Goal: Find specific page/section

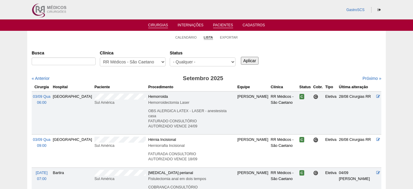
click at [223, 28] on link "Pacientes" at bounding box center [223, 25] width 20 height 5
click at [219, 26] on link "Pacientes" at bounding box center [223, 25] width 20 height 5
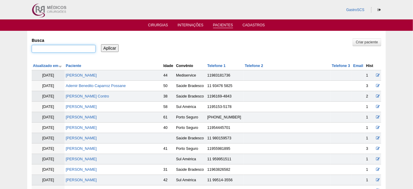
click at [52, 50] on input "Busca" at bounding box center [64, 49] width 64 height 8
paste input "[PERSON_NAME]"
type input ""VANESSA CRISTINA FERNADES CASSIMIRO""
click at [101, 44] on input "Aplicar" at bounding box center [110, 48] width 18 height 8
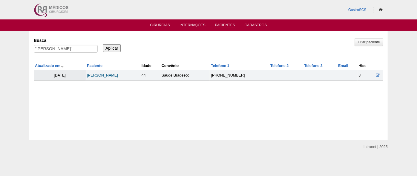
click at [113, 75] on link "VANESSA CRISTINA FERNADES CASSIMIRO" at bounding box center [102, 75] width 31 height 4
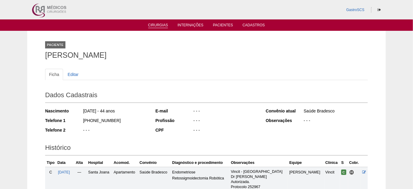
click at [153, 24] on link "Cirurgias" at bounding box center [158, 25] width 20 height 5
